Goal: Information Seeking & Learning: Find specific page/section

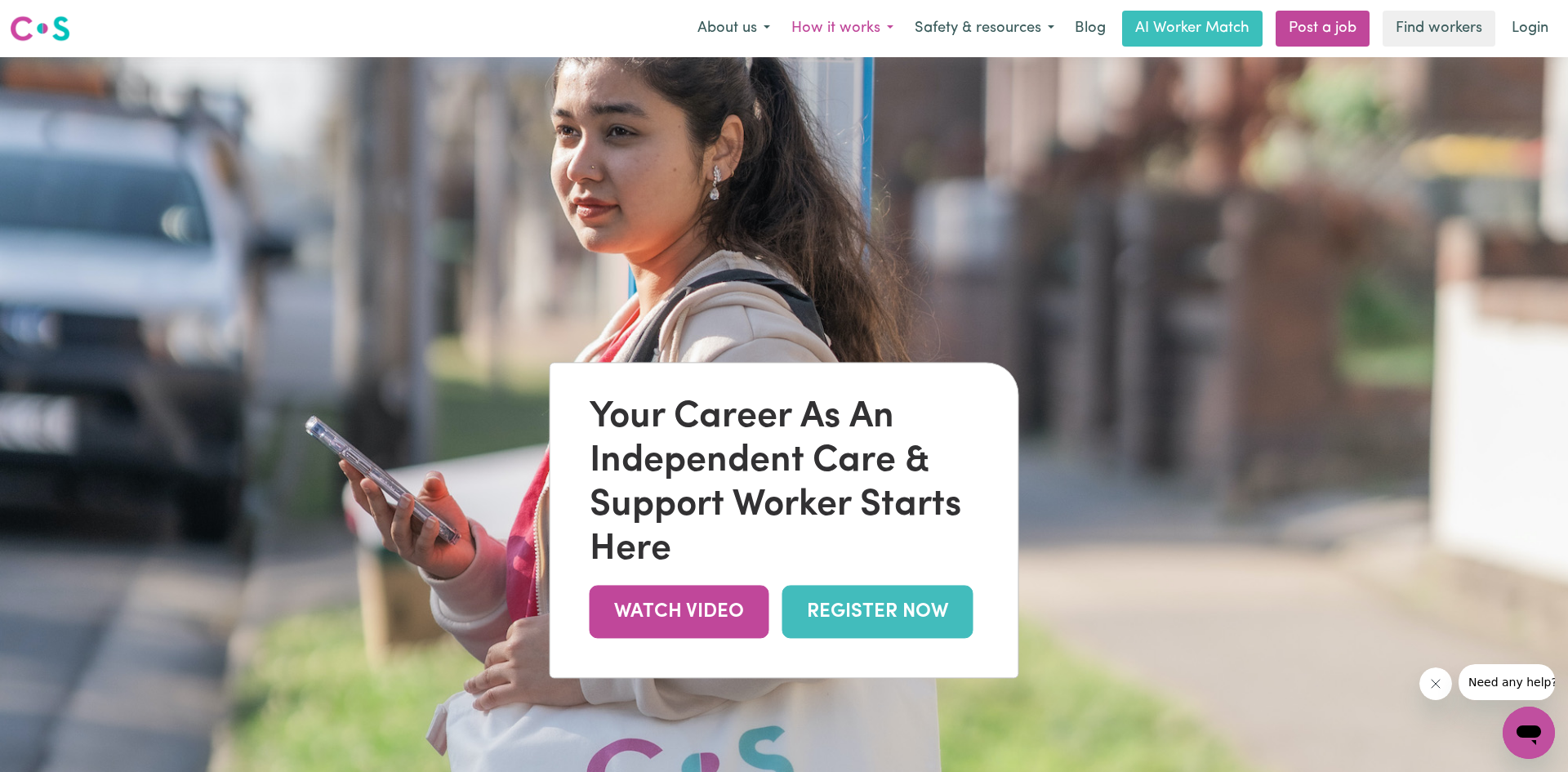
click at [884, 22] on button "How it works" at bounding box center [842, 28] width 123 height 35
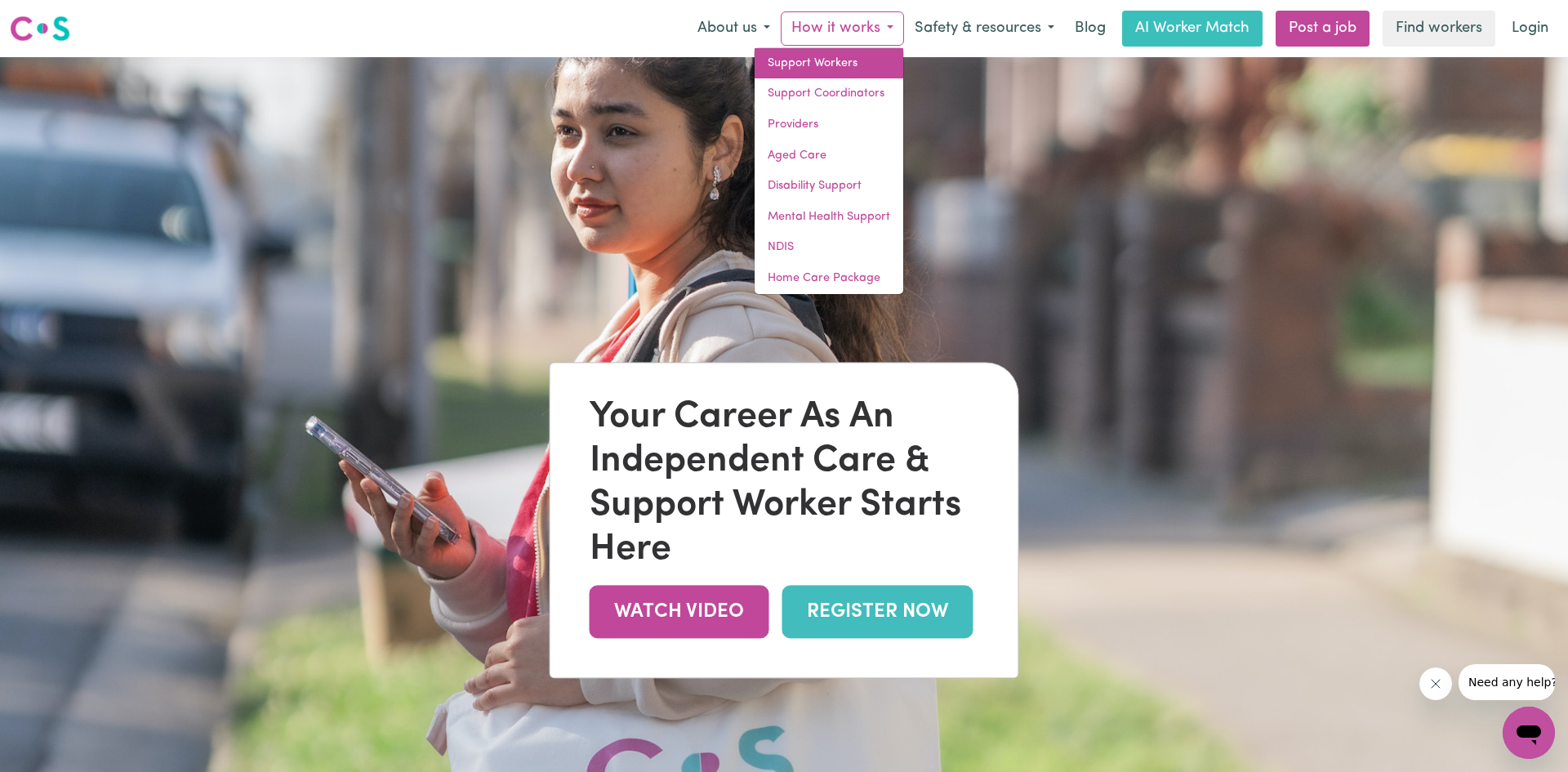
click at [859, 62] on link "Support Workers" at bounding box center [829, 64] width 148 height 31
click at [768, 29] on button "About us" at bounding box center [734, 28] width 94 height 35
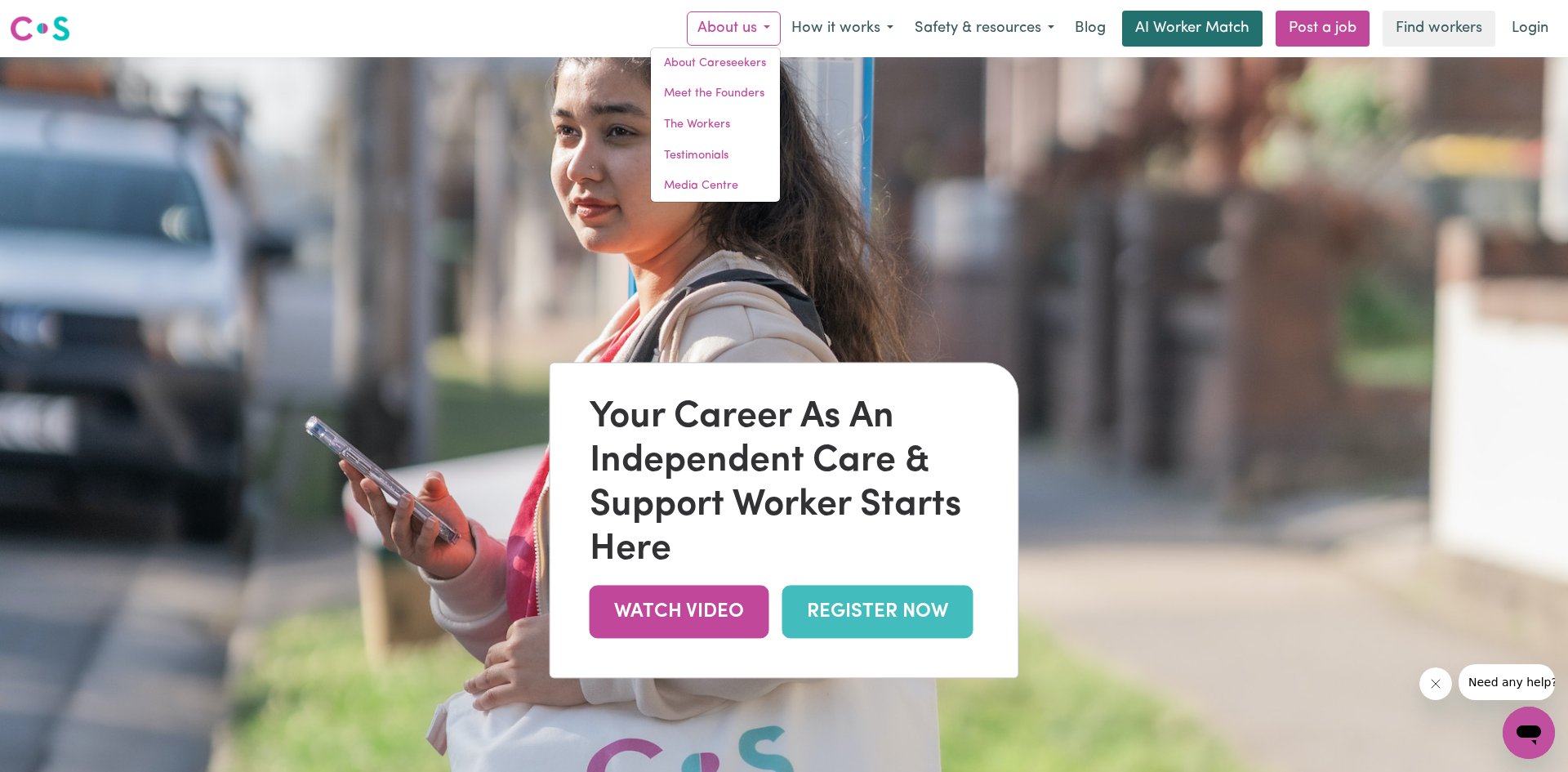
click at [1196, 36] on link "AI Worker Match" at bounding box center [1192, 28] width 141 height 36
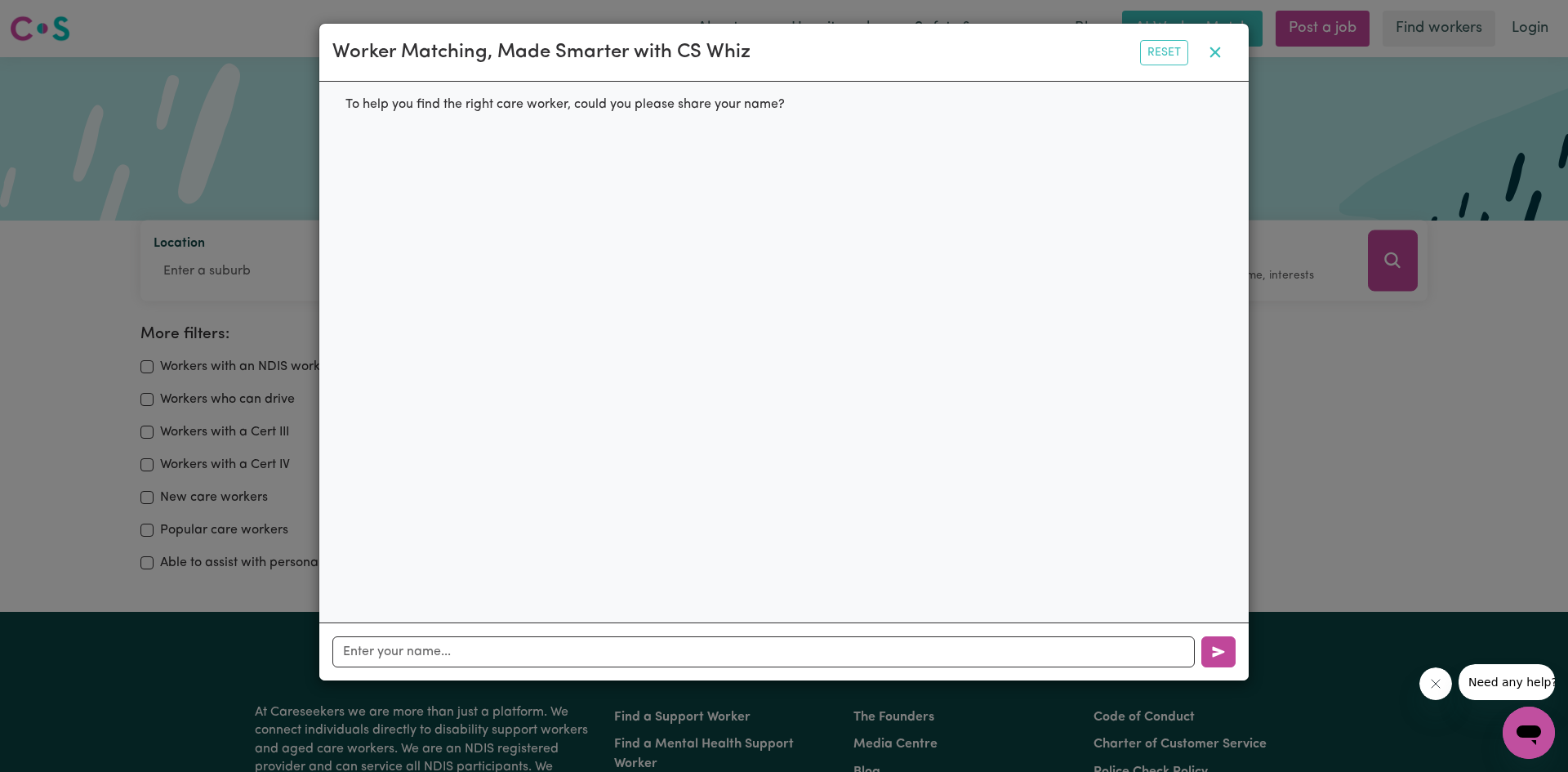
click at [1217, 52] on icon "button" at bounding box center [1215, 52] width 20 height 20
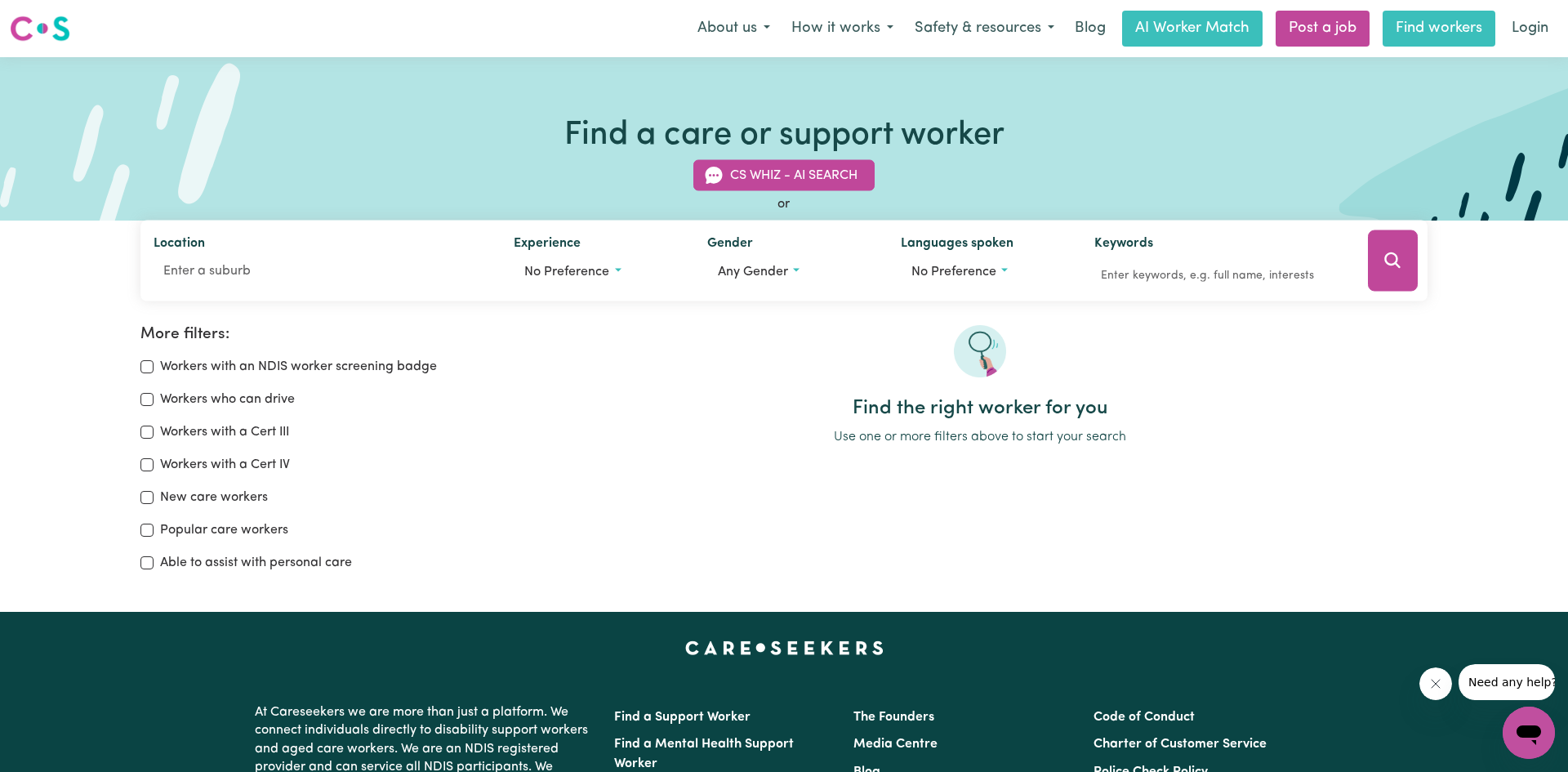
click at [1443, 20] on link "Find workers" at bounding box center [1439, 28] width 113 height 36
click at [141, 431] on input "Workers with a Cert III" at bounding box center [147, 432] width 13 height 13
checkbox input "true"
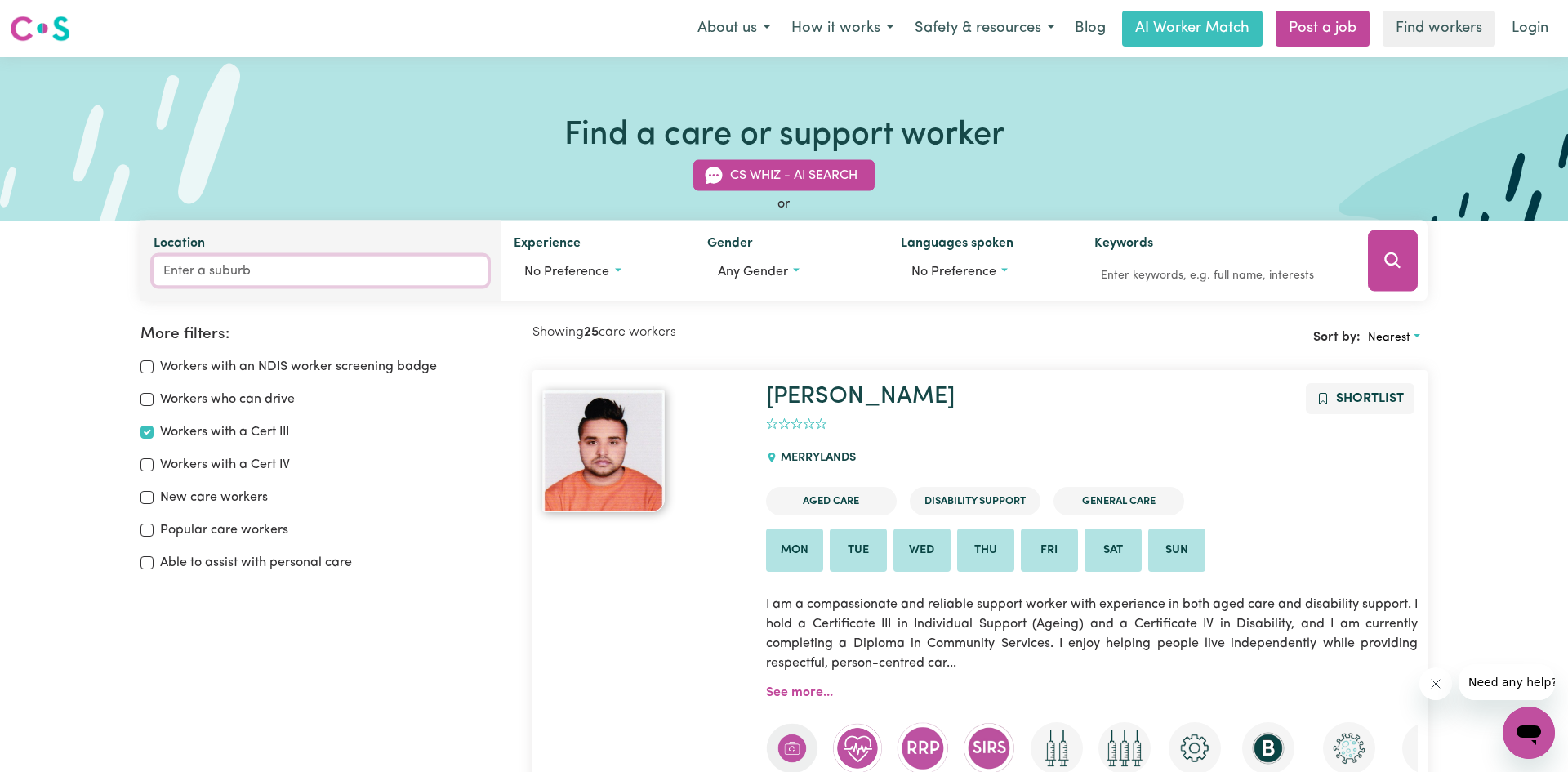
click at [256, 262] on input "Location" at bounding box center [321, 272] width 334 height 29
type input "3029"
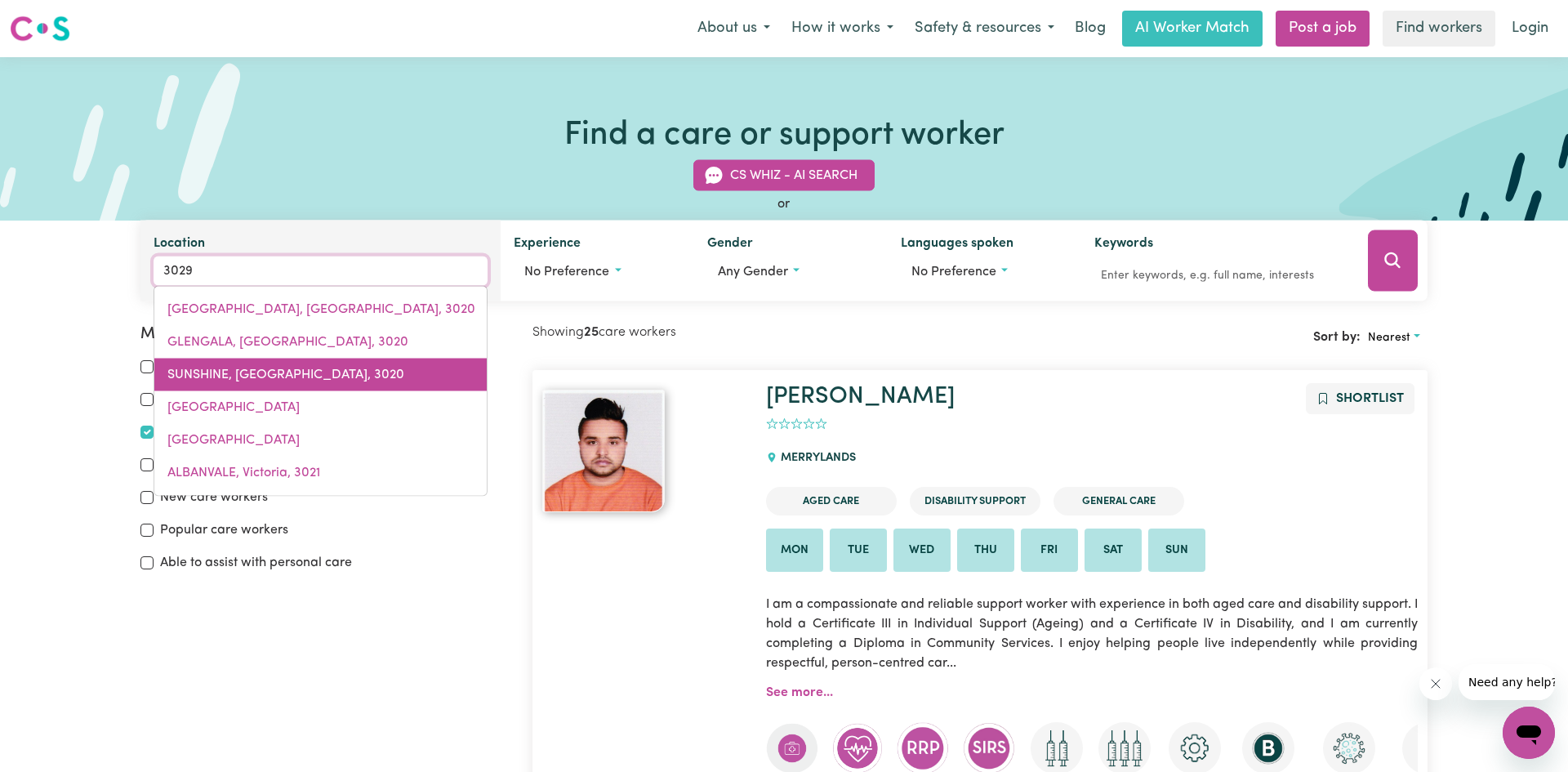
click at [189, 368] on span "SUNSHINE, [GEOGRAPHIC_DATA], 3020" at bounding box center [285, 374] width 237 height 13
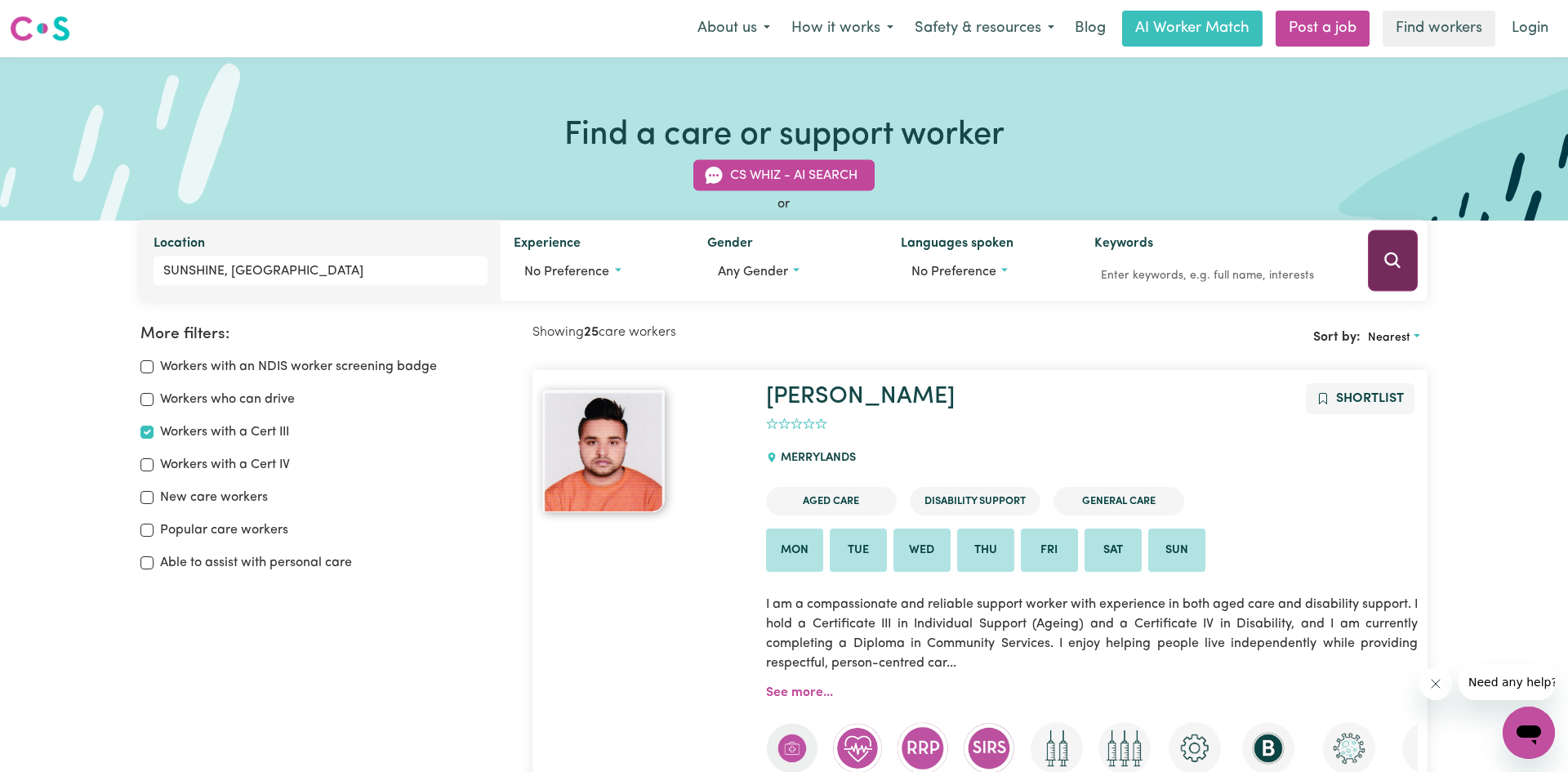
click at [1396, 238] on button "Search" at bounding box center [1393, 260] width 50 height 61
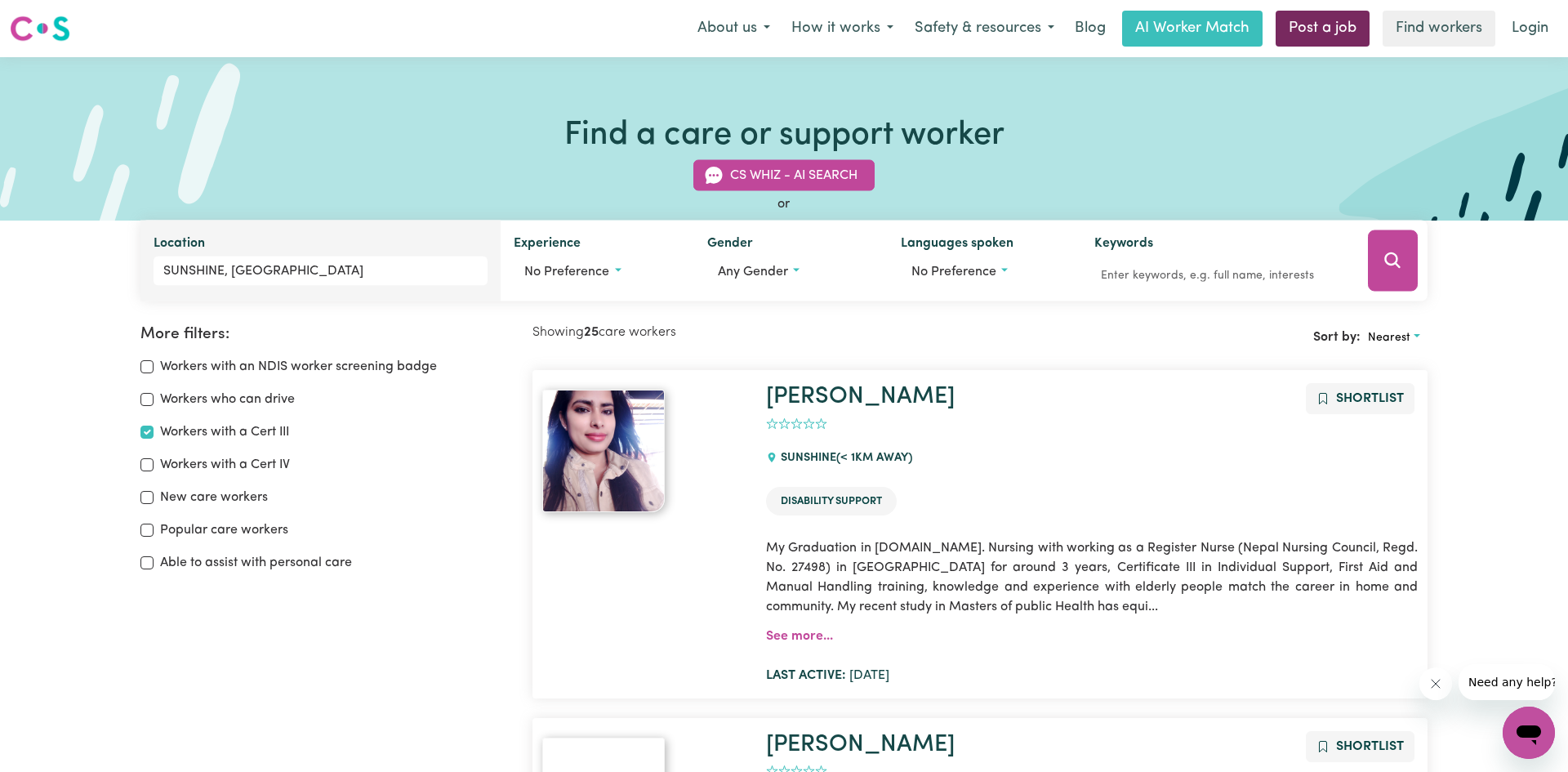
click at [1326, 24] on link "Post a job" at bounding box center [1322, 28] width 94 height 36
